Goal: Submit feedback/report problem: Submit feedback/report problem

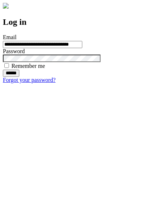
click at [19, 77] on input "******" at bounding box center [11, 73] width 16 height 7
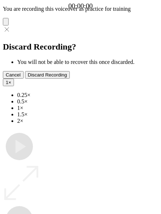
type input "**********"
